Goal: Task Accomplishment & Management: Manage account settings

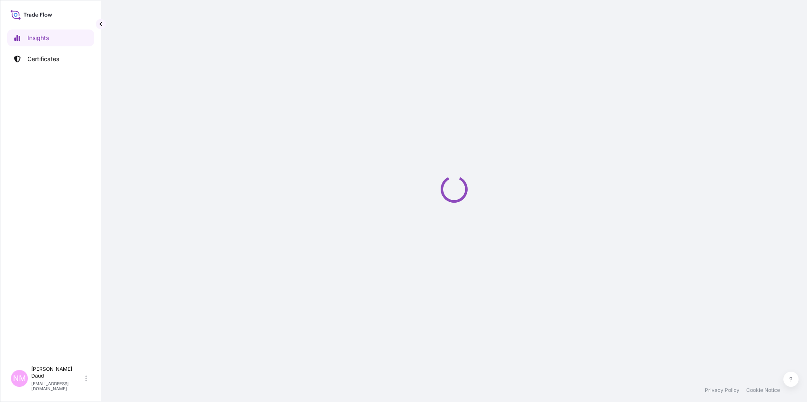
select select "2025"
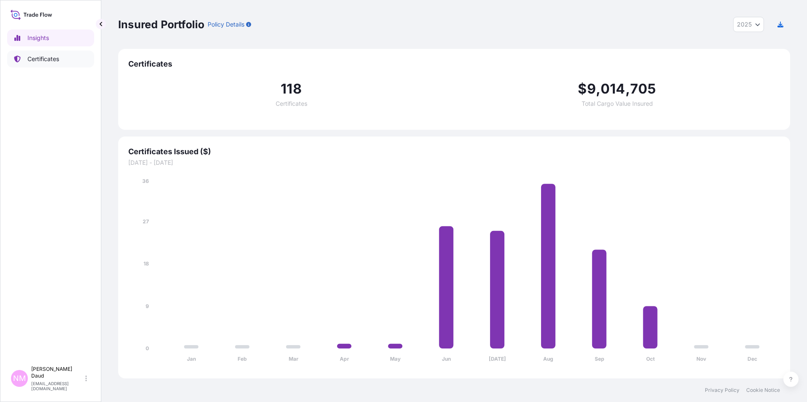
click at [27, 56] on link "Certificates" at bounding box center [50, 59] width 87 height 17
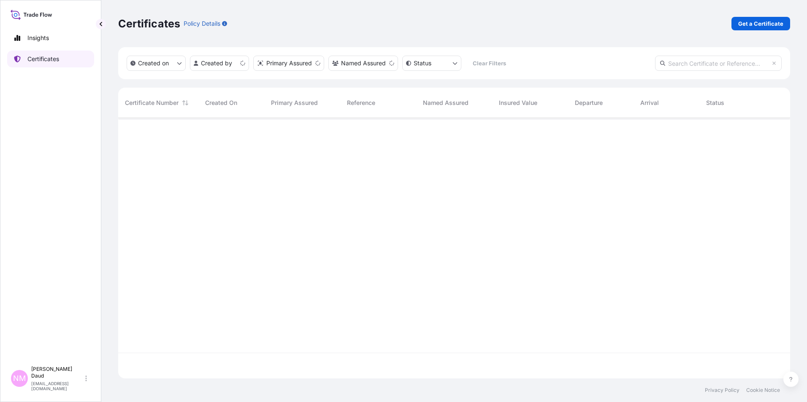
scroll to position [259, 665]
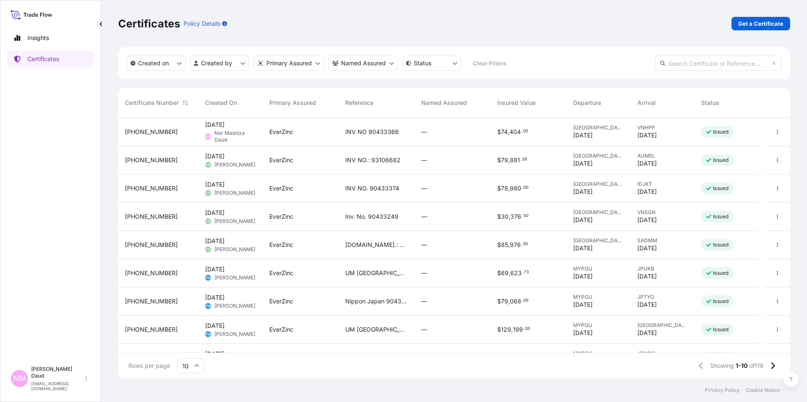
click at [245, 138] on span "Nor Masniza Daud" at bounding box center [234, 136] width 41 height 13
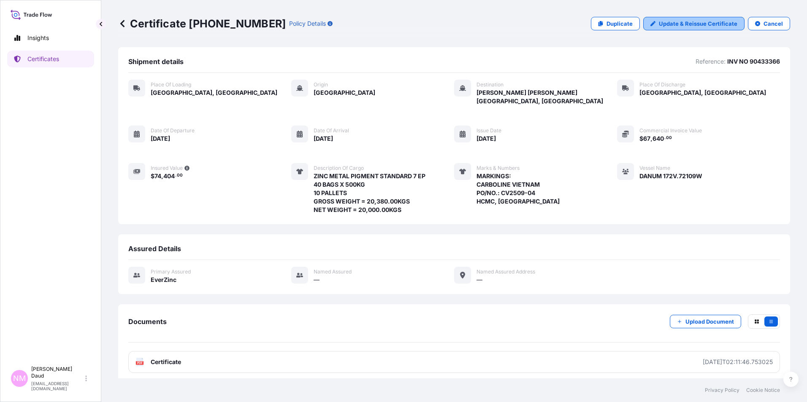
click at [715, 25] on p "Update & Reissue Certificate" at bounding box center [697, 23] width 78 height 8
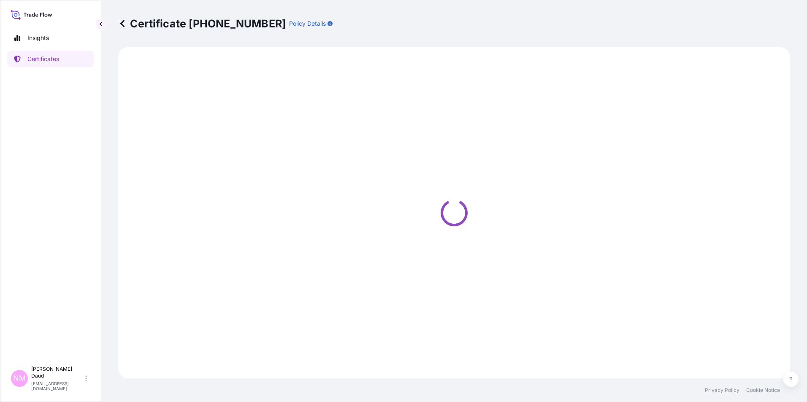
select select "Road / [GEOGRAPHIC_DATA]"
select select "Ocean Vessel"
select select "Road / [GEOGRAPHIC_DATA]"
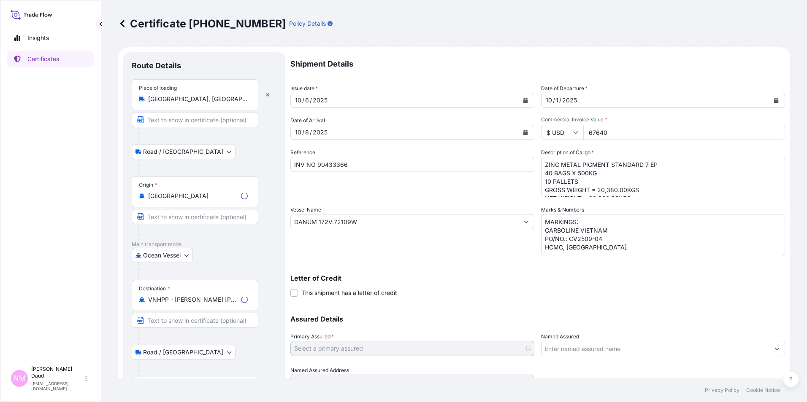
select select "31493"
click at [523, 132] on icon "Calendar" at bounding box center [525, 132] width 5 height 5
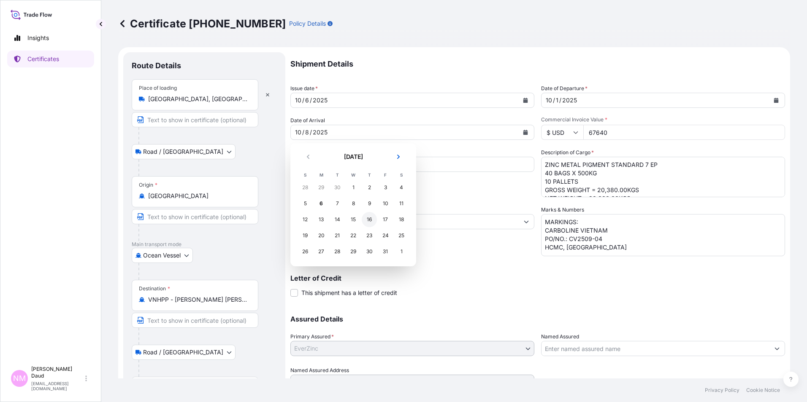
click at [371, 218] on div "16" at bounding box center [368, 219] width 15 height 15
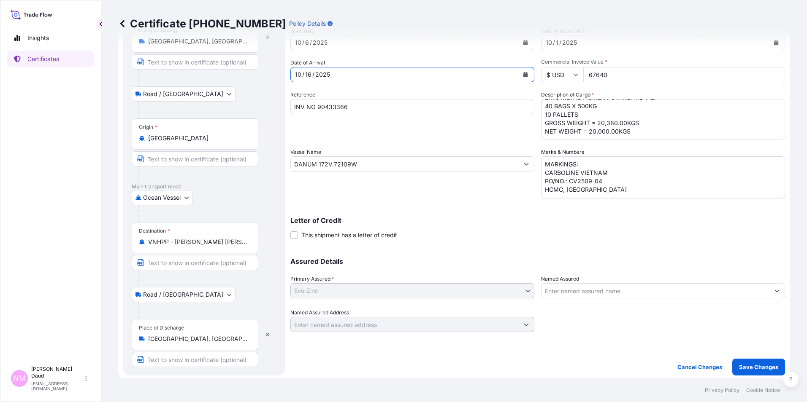
scroll to position [60, 0]
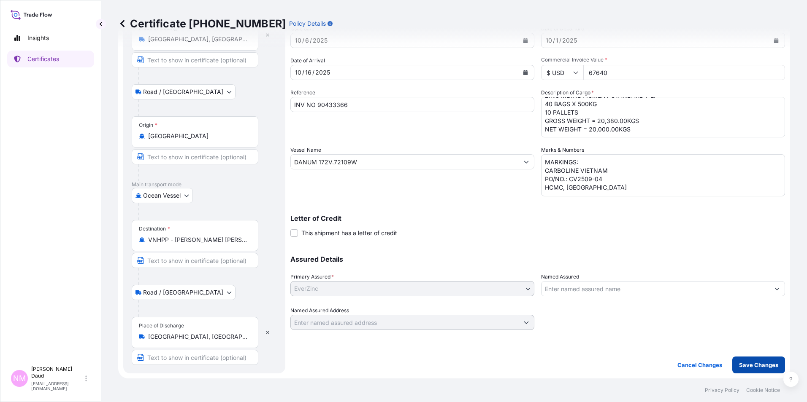
click at [754, 362] on p "Save Changes" at bounding box center [758, 365] width 39 height 8
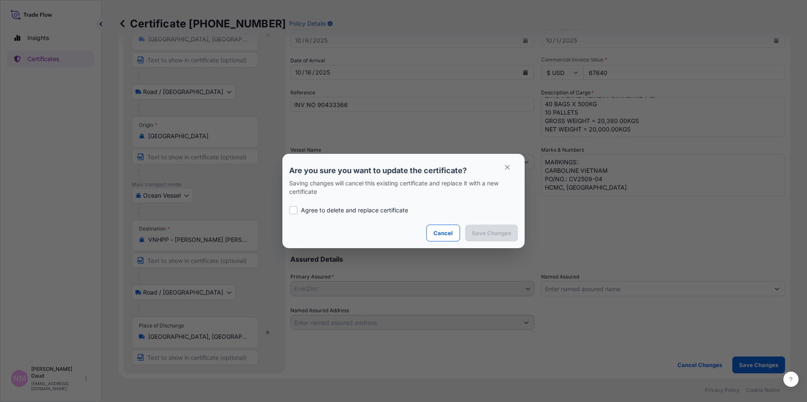
click at [294, 209] on div at bounding box center [293, 210] width 8 height 8
checkbox input "true"
click at [502, 234] on p "Save Changes" at bounding box center [491, 233] width 39 height 8
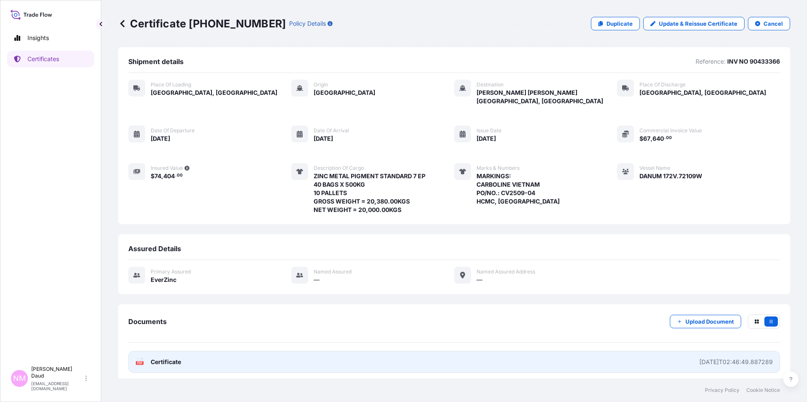
click at [470, 351] on link "PDF Certificate [DATE]T02:46:49.887289" at bounding box center [453, 362] width 651 height 22
